Goal: Information Seeking & Learning: Learn about a topic

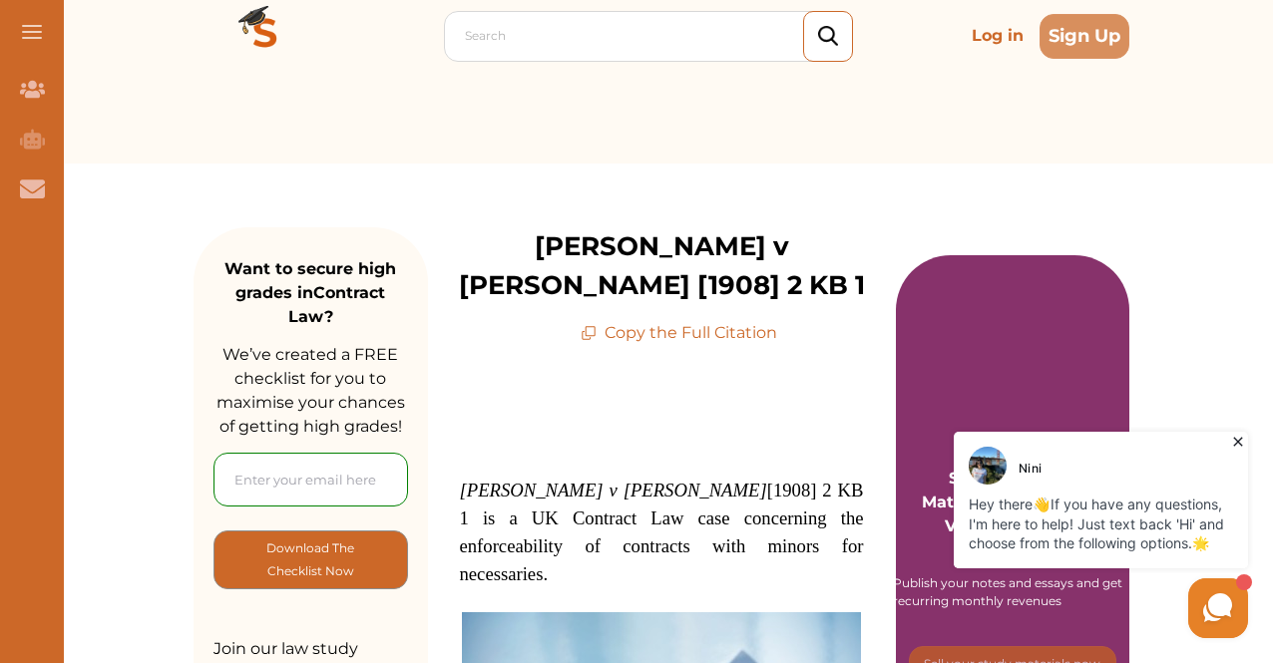
scroll to position [299, 0]
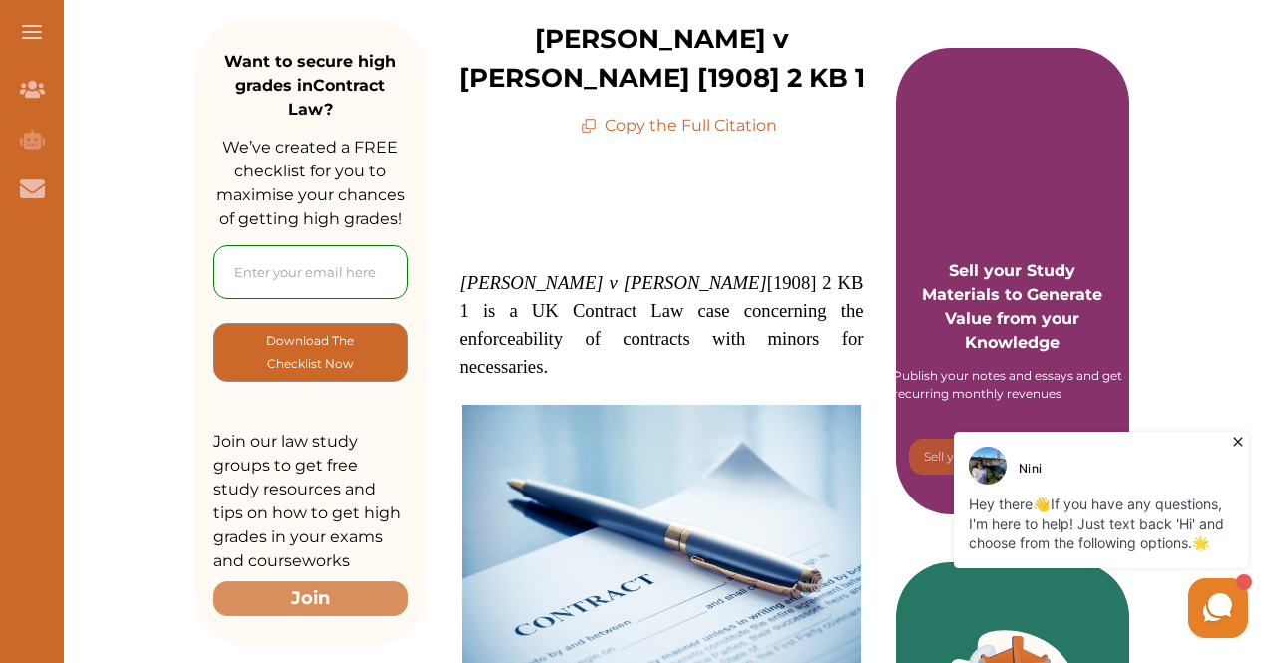
click at [755, 114] on p "Copy the Full Citation" at bounding box center [679, 126] width 197 height 24
click at [595, 118] on icon at bounding box center [589, 126] width 16 height 16
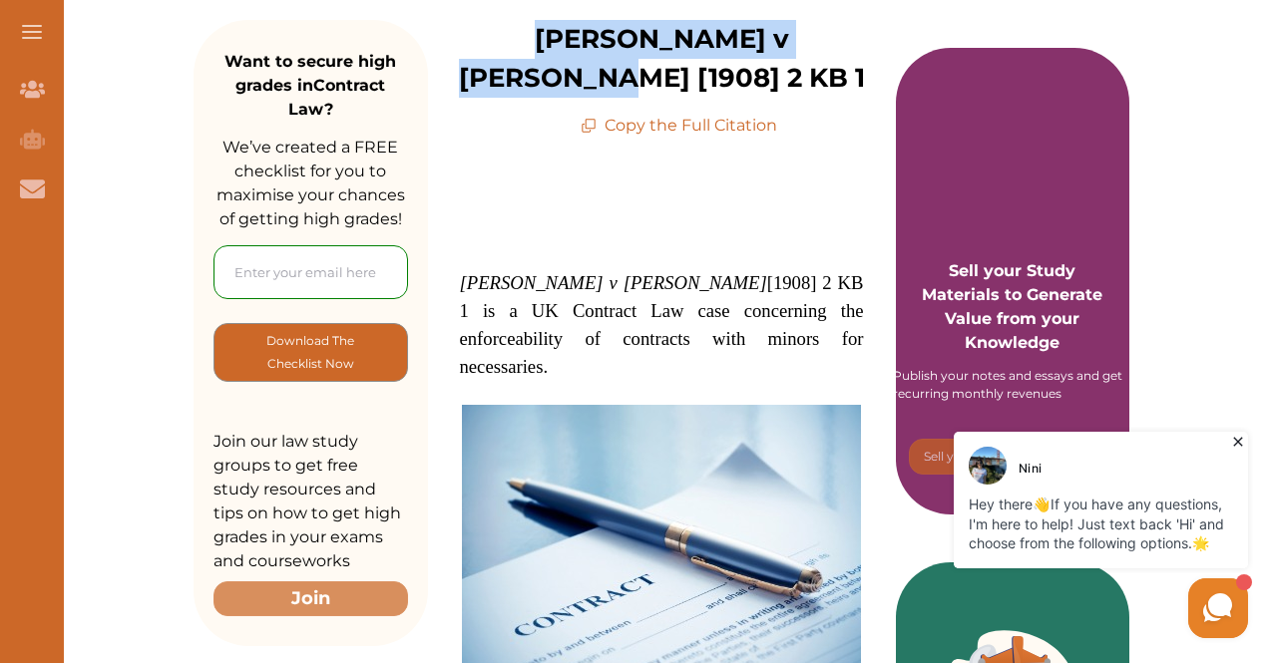
drag, startPoint x: 856, startPoint y: 25, endPoint x: 488, endPoint y: 34, distance: 368.2
click at [488, 34] on div "[PERSON_NAME] v [PERSON_NAME] [1908] 2 KB 1 Copy the Full Citation" at bounding box center [662, 79] width 468 height 118
copy p "[PERSON_NAME] v [PERSON_NAME] [1908] 2 KB 1"
